Goal: Information Seeking & Learning: Check status

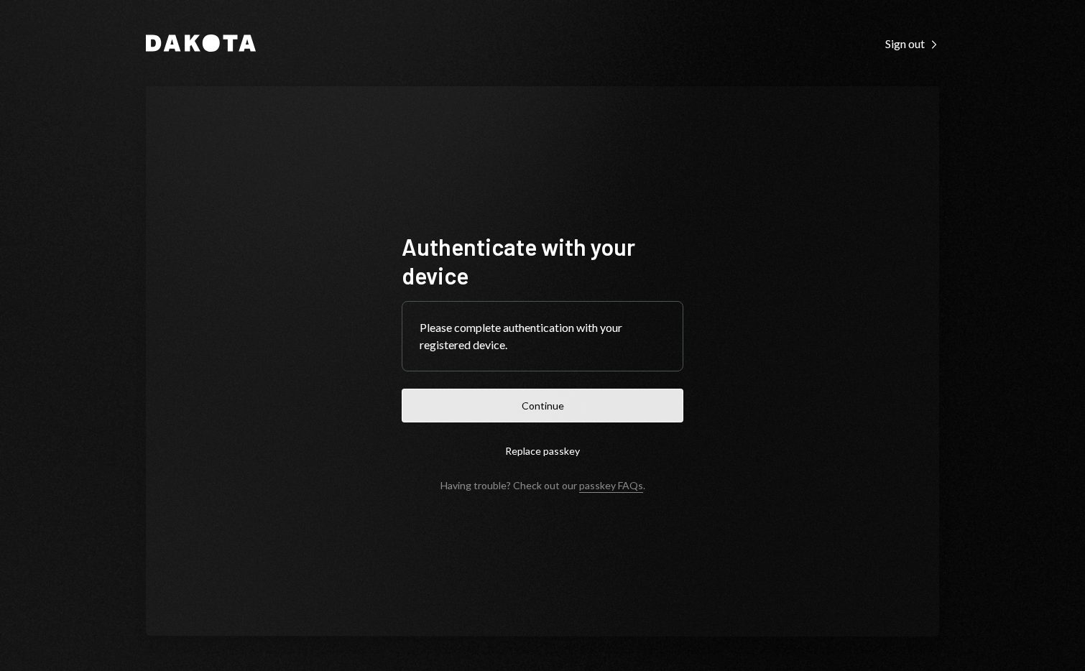
click at [560, 406] on button "Continue" at bounding box center [543, 406] width 282 height 34
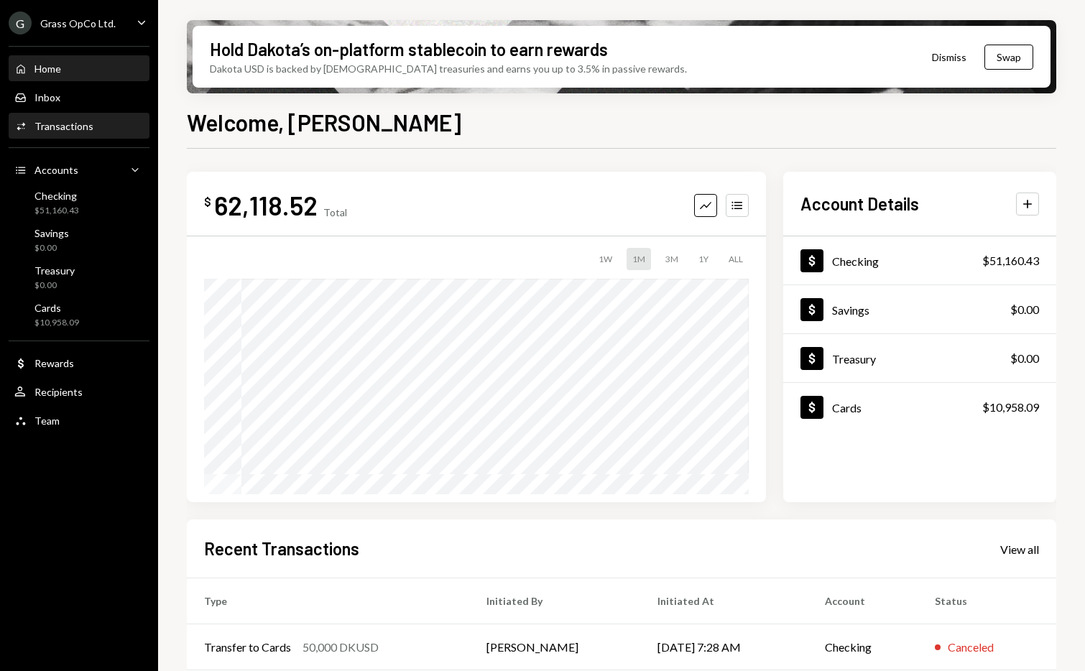
click at [71, 127] on div "Transactions" at bounding box center [64, 126] width 59 height 12
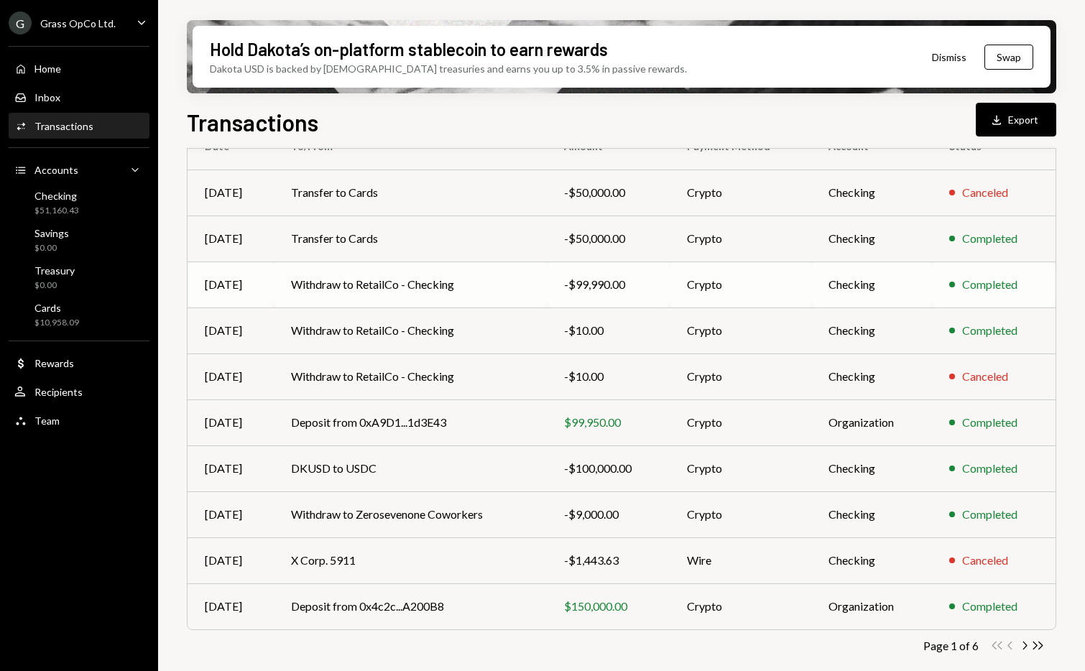
scroll to position [147, 0]
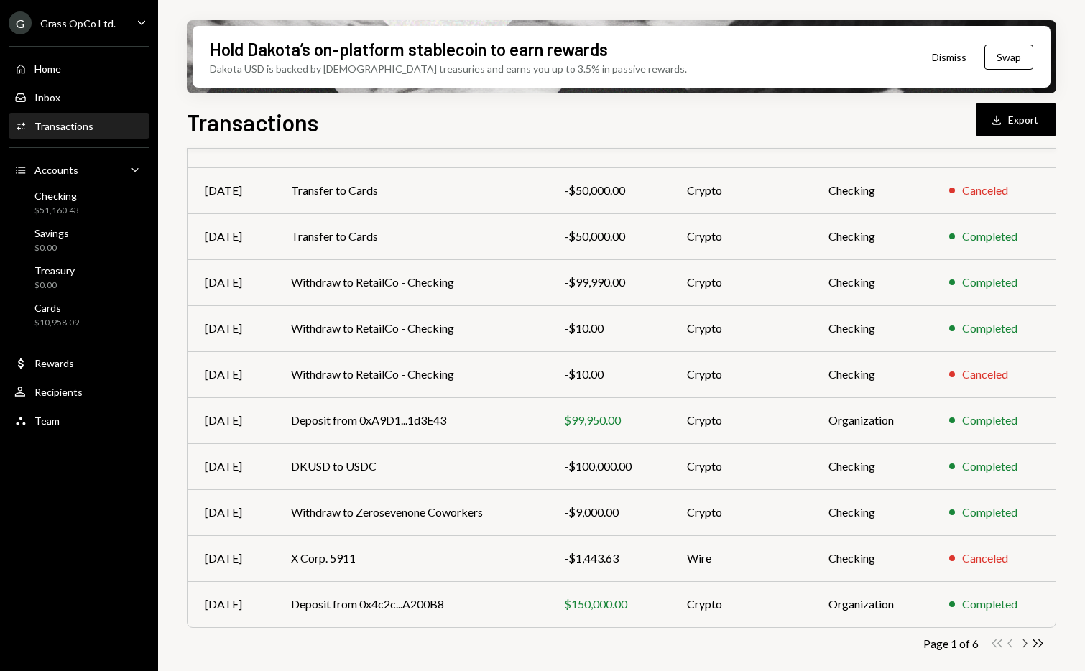
click at [1024, 643] on icon "Chevron Right" at bounding box center [1025, 644] width 14 height 14
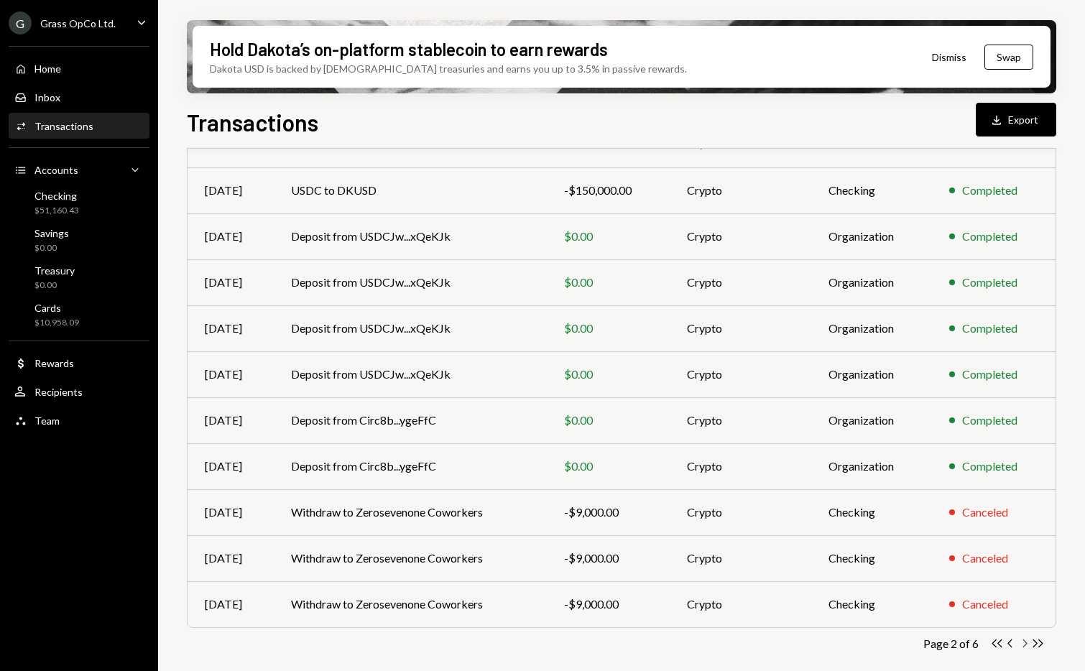
click at [1021, 642] on icon "Chevron Right" at bounding box center [1025, 644] width 14 height 14
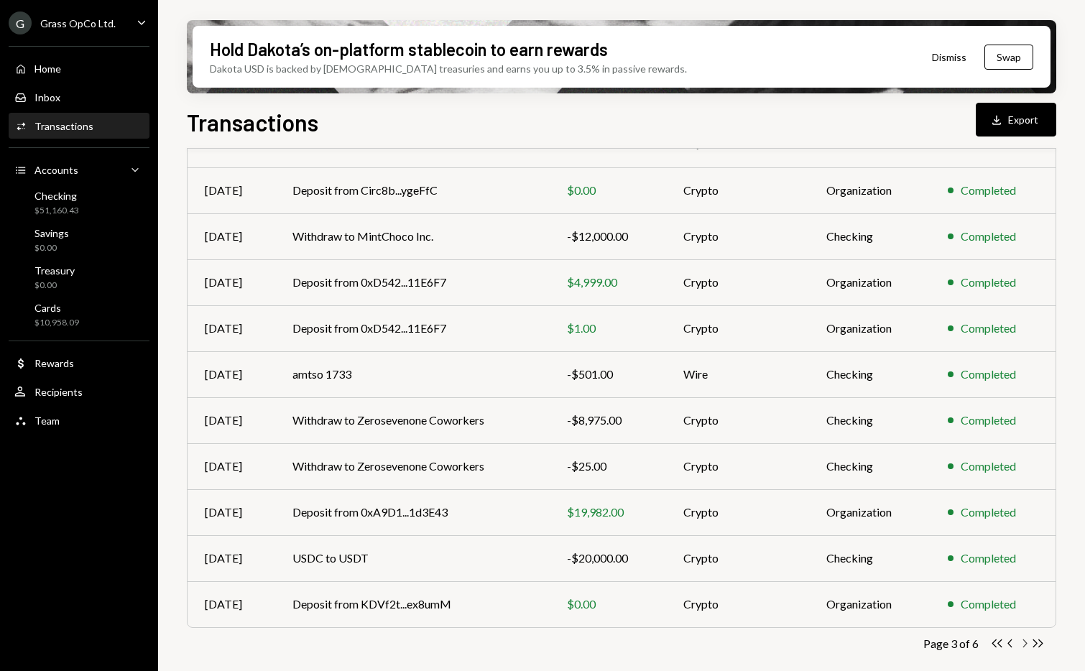
click at [1023, 644] on icon "Chevron Right" at bounding box center [1025, 644] width 14 height 14
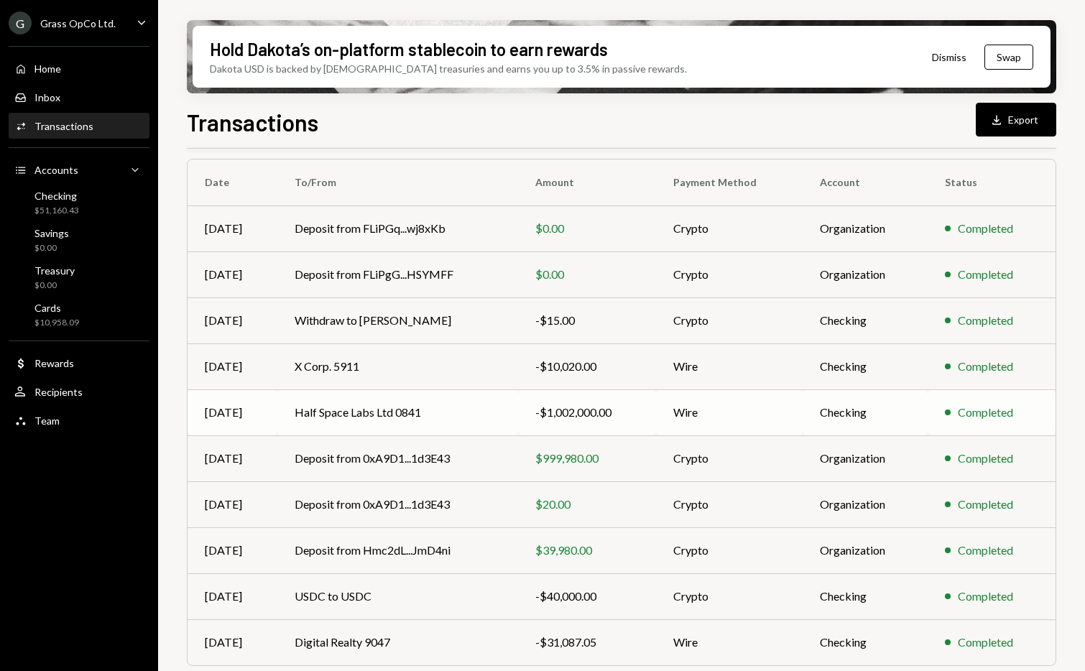
scroll to position [142, 0]
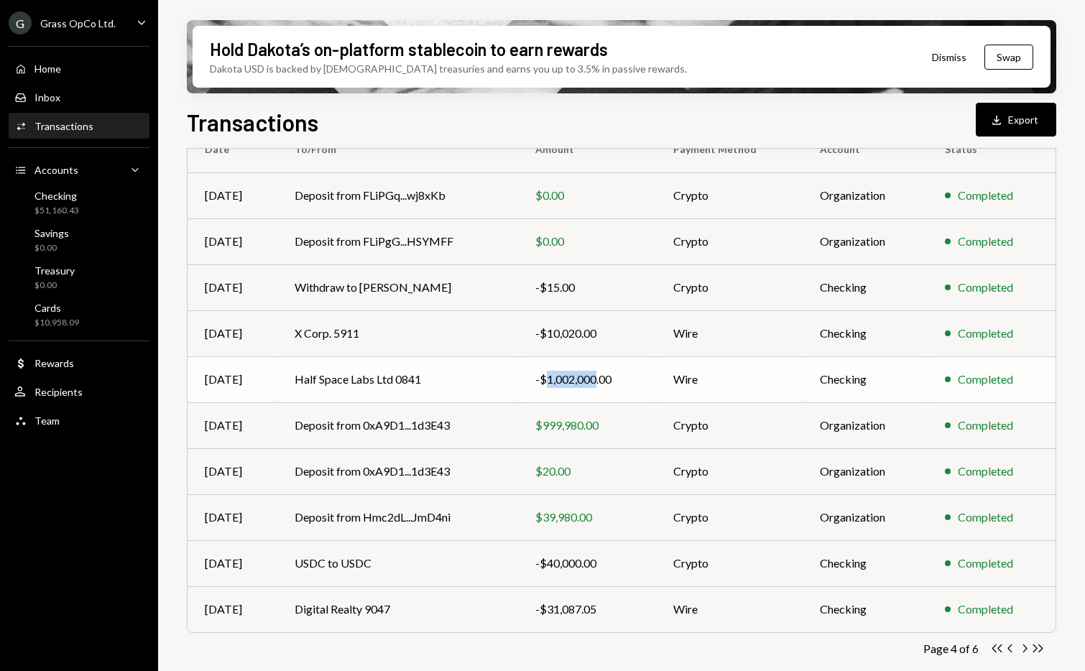
drag, startPoint x: 598, startPoint y: 383, endPoint x: 548, endPoint y: 386, distance: 49.7
click at [548, 386] on div "-$1,002,000.00" at bounding box center [588, 379] width 104 height 17
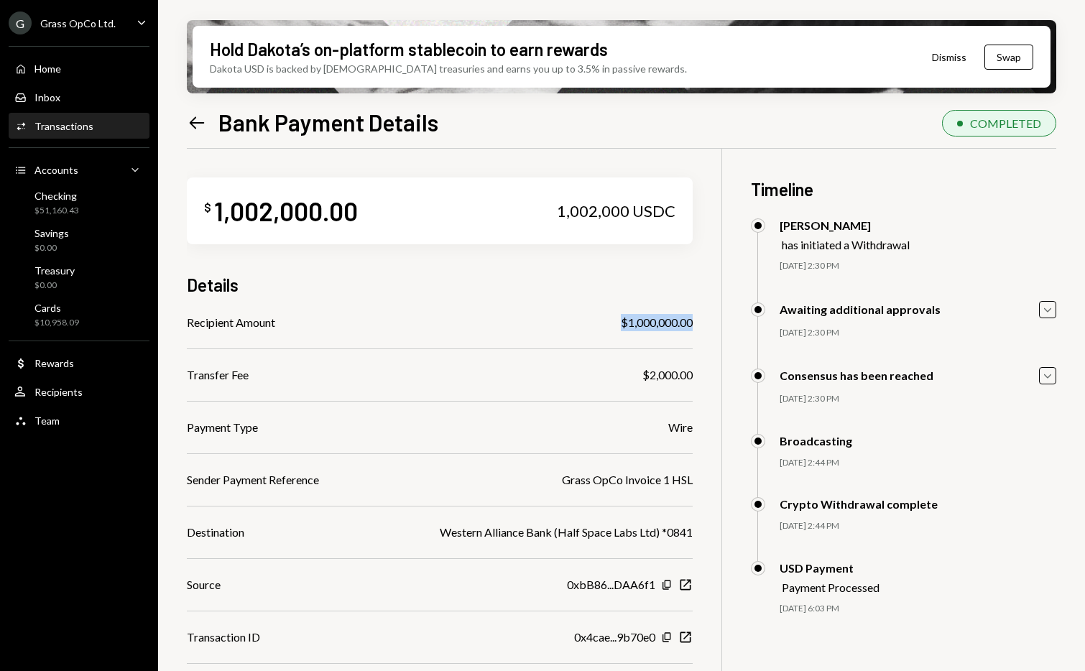
drag, startPoint x: 692, startPoint y: 325, endPoint x: 620, endPoint y: 325, distance: 71.2
click at [621, 325] on div "$1,000,000.00" at bounding box center [657, 322] width 72 height 17
copy div "$1,000,000.00"
click at [596, 327] on div "Recipient Amount $1,000,000.00" at bounding box center [440, 322] width 506 height 17
